Goal: Information Seeking & Learning: Learn about a topic

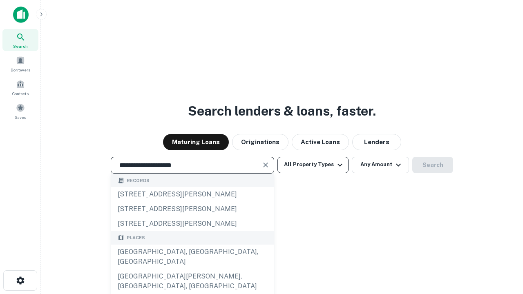
click at [192, 269] on div "[GEOGRAPHIC_DATA], [GEOGRAPHIC_DATA], [GEOGRAPHIC_DATA]" at bounding box center [192, 257] width 163 height 25
click at [313, 165] on button "All Property Types" at bounding box center [313, 165] width 71 height 16
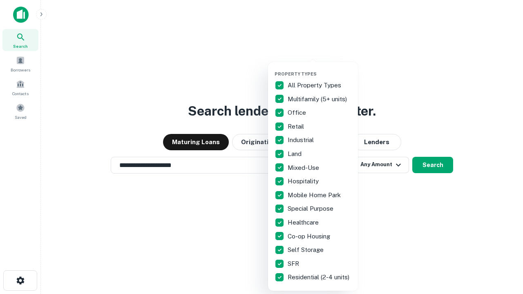
type input "**********"
click at [320, 69] on button "button" at bounding box center [320, 69] width 90 height 0
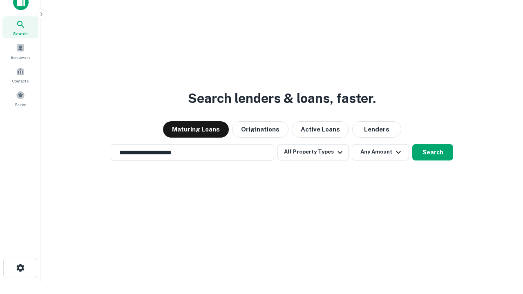
scroll to position [5, 99]
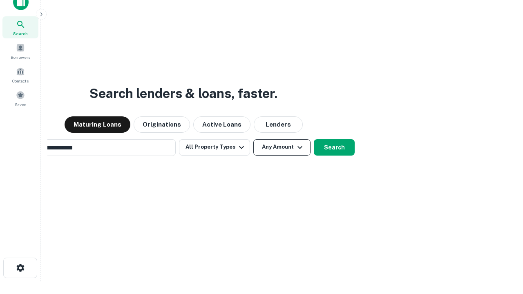
click at [254, 139] on button "Any Amount" at bounding box center [282, 147] width 57 height 16
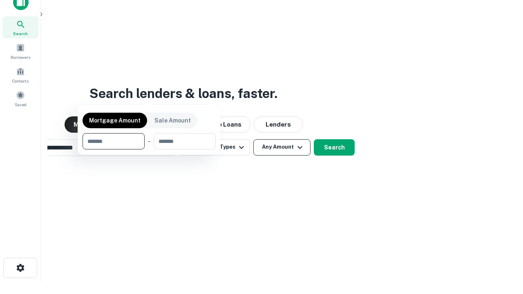
scroll to position [13, 0]
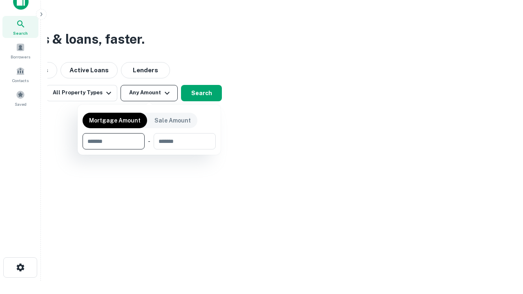
type input "*******"
click at [149, 150] on button "button" at bounding box center [149, 150] width 133 height 0
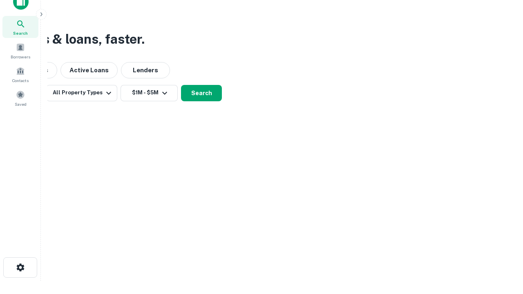
scroll to position [5, 151]
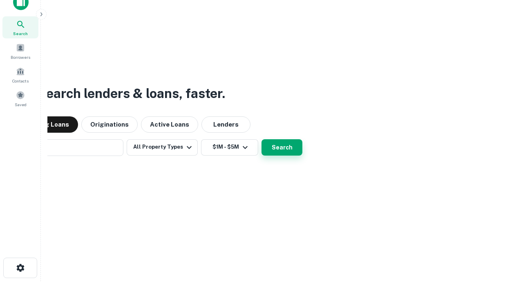
click at [262, 139] on button "Search" at bounding box center [282, 147] width 41 height 16
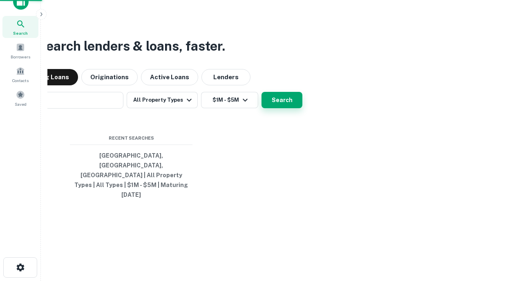
scroll to position [22, 231]
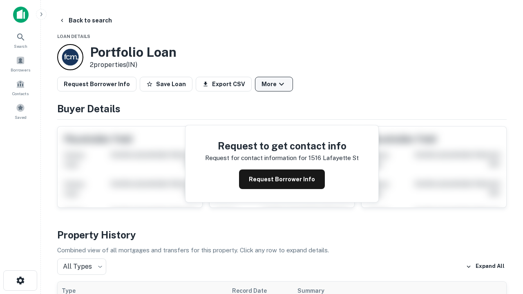
click at [274, 84] on button "More" at bounding box center [274, 84] width 38 height 15
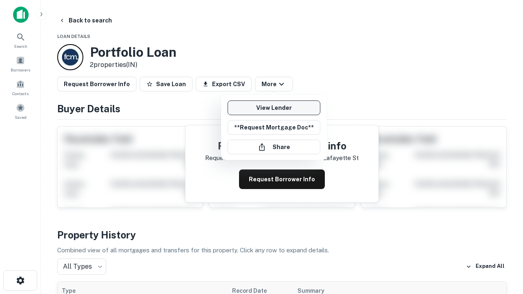
click at [274, 108] on link "View Lender" at bounding box center [274, 108] width 93 height 15
